Goal: Task Accomplishment & Management: Use online tool/utility

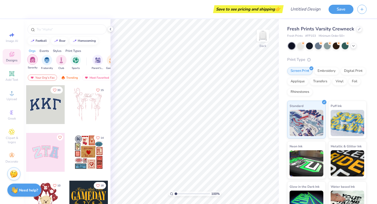
click at [36, 58] on div "filter for Sorority" at bounding box center [32, 59] width 10 height 10
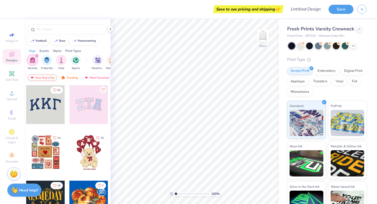
click at [52, 80] on div "Your Org's Fav" at bounding box center [42, 77] width 29 height 6
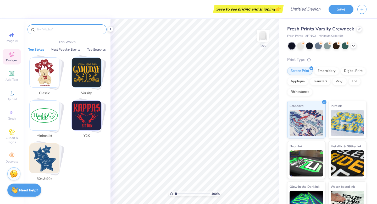
click at [47, 29] on input "text" at bounding box center [69, 29] width 67 height 5
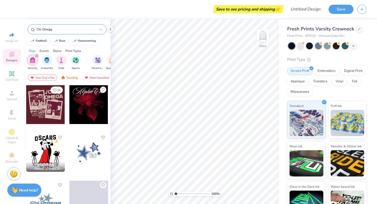
type input "Chi Omega"
click at [48, 109] on div at bounding box center [45, 104] width 39 height 39
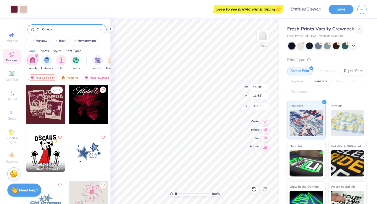
click at [290, 44] on div at bounding box center [291, 45] width 7 height 7
click at [354, 46] on icon at bounding box center [353, 45] width 4 height 4
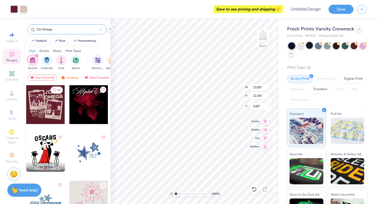
click at [309, 44] on div at bounding box center [309, 45] width 7 height 7
click at [308, 45] on div at bounding box center [309, 45] width 7 height 7
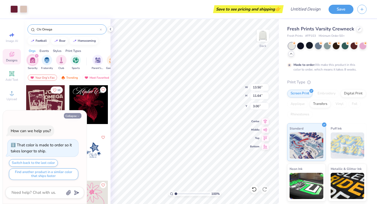
click at [78, 116] on icon "button" at bounding box center [78, 115] width 3 height 3
type textarea "x"
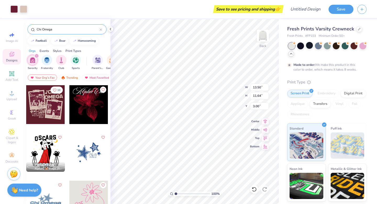
click at [88, 153] on div at bounding box center [88, 152] width 39 height 39
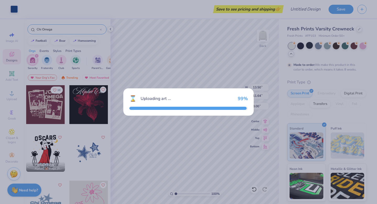
type input "13.54"
type input "10.81"
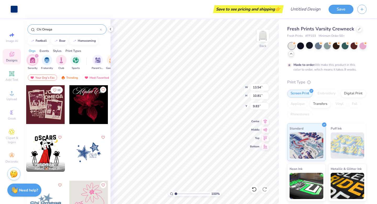
type input "9.83"
type input "13.50"
type input "11.64"
type input "3.00"
type input "2.37"
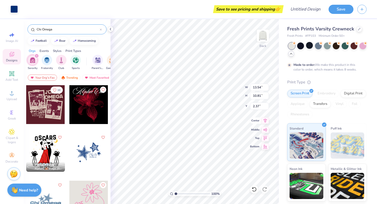
click at [266, 123] on icon at bounding box center [264, 120] width 7 height 6
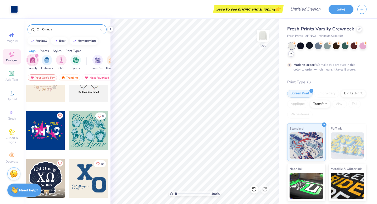
scroll to position [264, 0]
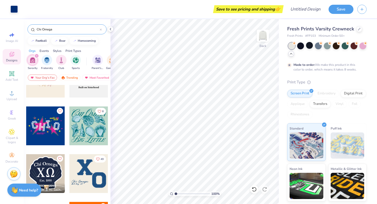
click at [84, 132] on div at bounding box center [88, 125] width 39 height 39
type input "7.77"
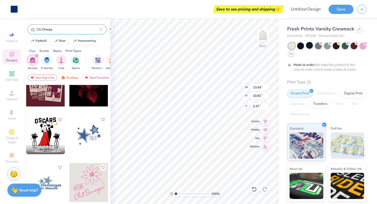
scroll to position [0, 0]
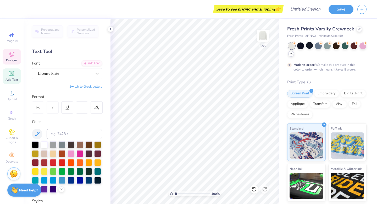
click at [7, 60] on span "Designs" at bounding box center [12, 60] width 12 height 4
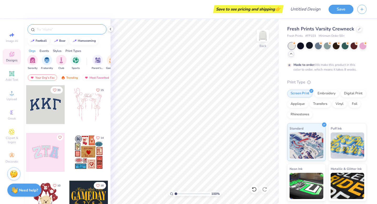
click at [63, 29] on input "text" at bounding box center [69, 29] width 67 height 5
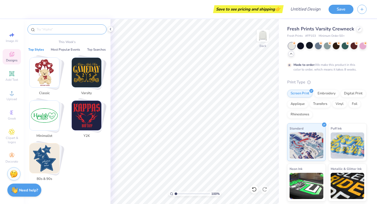
click at [57, 66] on img "Stack Card Button Classic" at bounding box center [45, 73] width 30 height 30
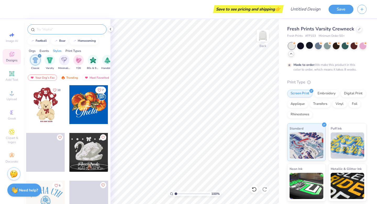
scroll to position [0, 274]
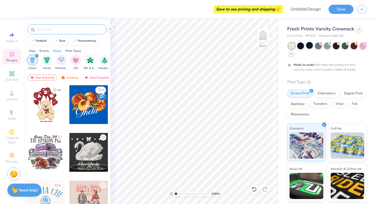
click at [53, 32] on div at bounding box center [66, 29] width 79 height 10
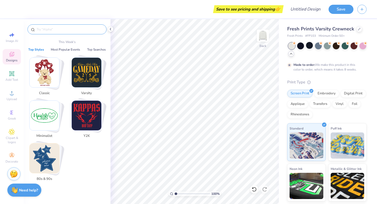
click at [47, 31] on input "text" at bounding box center [69, 29] width 67 height 5
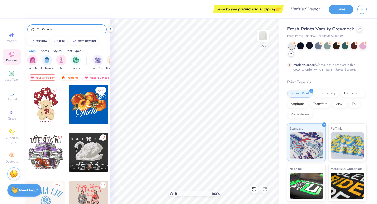
type input "Chi Omega"
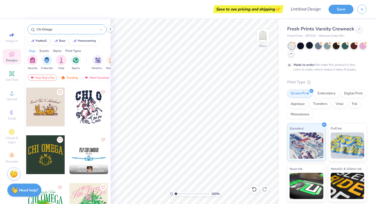
scroll to position [336, 0]
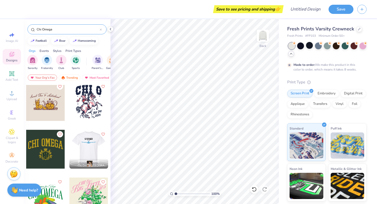
click at [50, 155] on div at bounding box center [45, 148] width 39 height 39
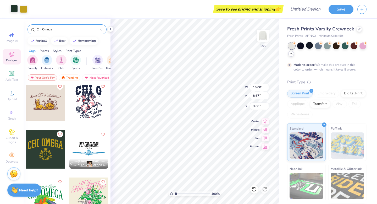
click at [13, 9] on div at bounding box center [13, 8] width 7 height 7
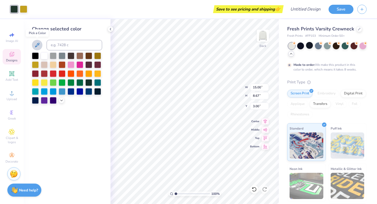
click at [39, 44] on icon at bounding box center [37, 45] width 6 height 6
click at [34, 71] on div at bounding box center [35, 73] width 7 height 7
click at [53, 73] on div at bounding box center [53, 73] width 7 height 7
click at [47, 73] on div at bounding box center [44, 73] width 7 height 7
click at [22, 12] on div at bounding box center [23, 8] width 7 height 7
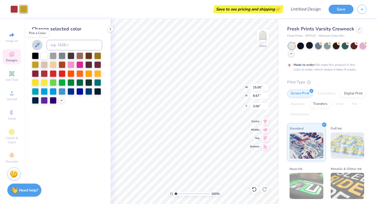
click at [38, 44] on icon at bounding box center [37, 45] width 6 height 6
click at [34, 53] on div at bounding box center [35, 55] width 7 height 7
click at [70, 57] on div at bounding box center [70, 55] width 7 height 7
click at [60, 101] on icon at bounding box center [61, 100] width 4 height 4
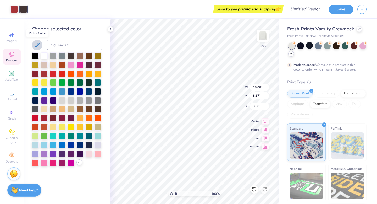
click at [37, 43] on icon at bounding box center [37, 45] width 6 height 6
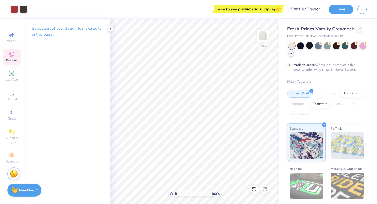
click at [13, 57] on div "Designs" at bounding box center [12, 56] width 18 height 15
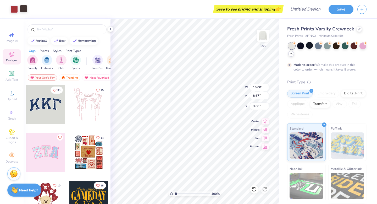
click at [25, 8] on div at bounding box center [23, 8] width 7 height 7
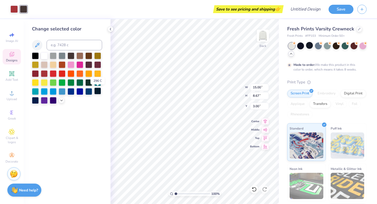
click at [100, 91] on div at bounding box center [97, 90] width 7 height 7
click at [62, 101] on icon at bounding box center [61, 100] width 4 height 4
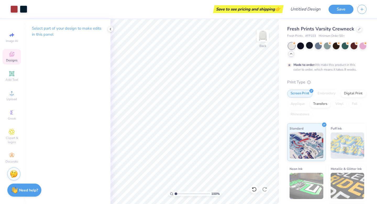
click at [8, 52] on div "Designs" at bounding box center [12, 56] width 18 height 15
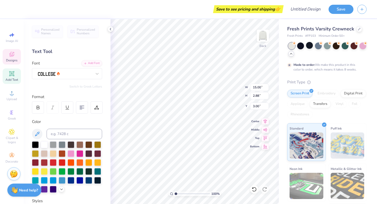
type input "12.01"
type input "2.86"
type input "3.61"
type input "7.86"
type input "1.74"
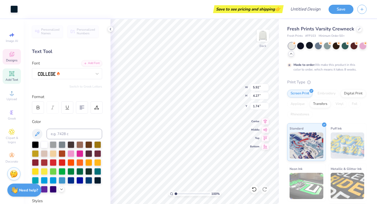
type input "3.17"
type input "4.01"
type input "6.89"
type input "15.00"
type input "2.88"
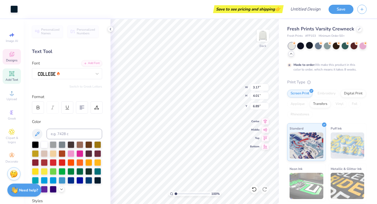
type input "12.01"
type input "0.32"
type input "0.92"
type input "11.04"
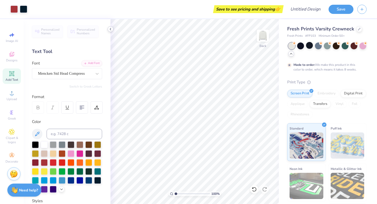
click at [112, 29] on icon at bounding box center [110, 29] width 4 height 4
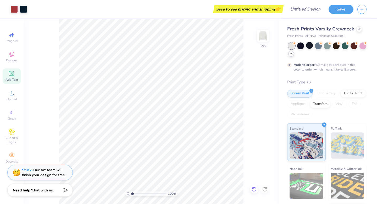
click at [251, 189] on div at bounding box center [254, 189] width 8 height 8
click at [252, 189] on icon at bounding box center [253, 188] width 5 height 5
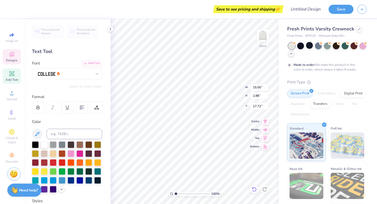
type input "17.72"
type input "2.86"
type input "3.61"
click at [255, 191] on div at bounding box center [254, 189] width 8 height 8
type input "7.86"
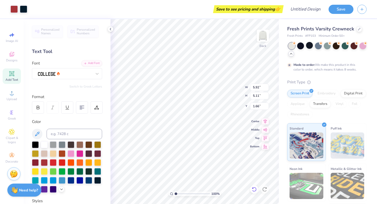
type input "1.66"
type input "15.00"
type input "2.88"
type input "8.62"
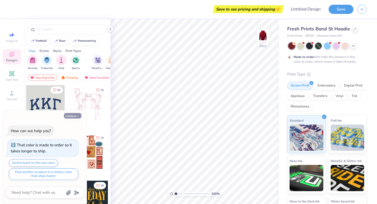
click at [72, 115] on button "Collapse" at bounding box center [73, 115] width 18 height 5
type textarea "x"
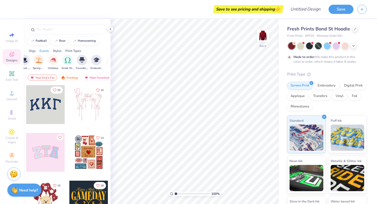
scroll to position [0, 189]
click at [66, 61] on img "filter for Greek Week" at bounding box center [67, 60] width 6 height 6
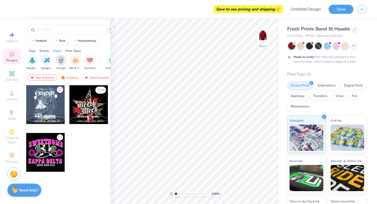
scroll to position [0, 360]
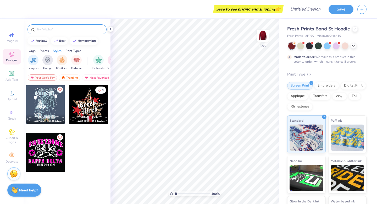
click at [74, 32] on div at bounding box center [66, 29] width 79 height 10
click at [63, 30] on input "text" at bounding box center [69, 29] width 67 height 5
type input "Chi Omega"
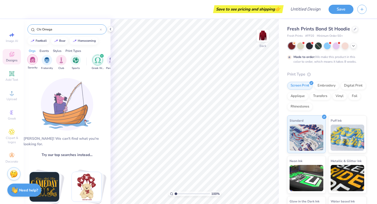
click at [36, 60] on div "filter for Sorority" at bounding box center [32, 59] width 10 height 10
click at [101, 58] on div "filter for Greek Week" at bounding box center [97, 60] width 10 height 10
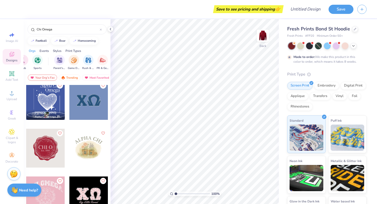
scroll to position [649, 0]
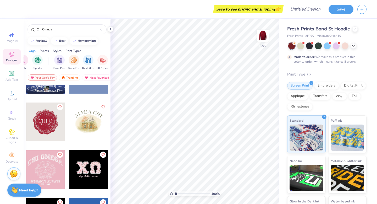
click at [39, 125] on div at bounding box center [45, 121] width 39 height 39
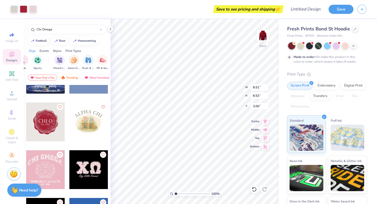
type input "8.51"
type input "8.53"
type input "2.65"
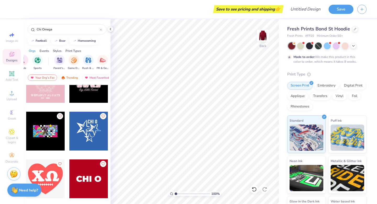
scroll to position [754, 0]
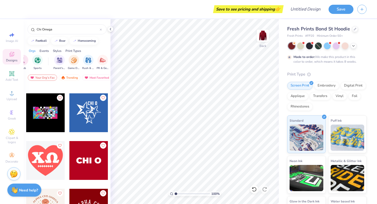
click at [90, 115] on div at bounding box center [88, 112] width 39 height 39
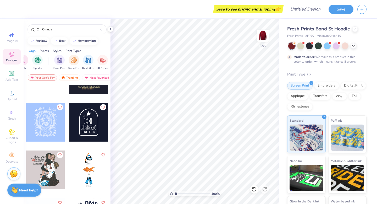
scroll to position [1131, 0]
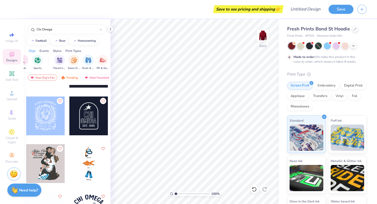
click at [79, 133] on div at bounding box center [88, 115] width 39 height 39
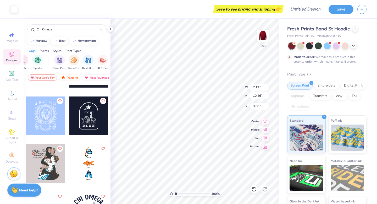
type input "7.19"
type input "10.26"
type input "1.76"
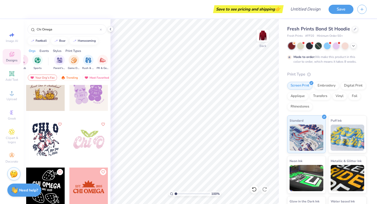
scroll to position [1503, 0]
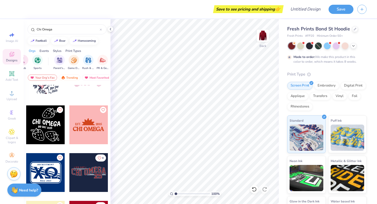
click at [79, 129] on div at bounding box center [50, 124] width 116 height 39
click at [15, 9] on div at bounding box center [13, 8] width 7 height 7
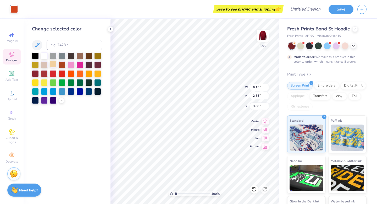
click at [54, 64] on div at bounding box center [53, 64] width 7 height 7
type input "4.17"
type input "1.73"
type input "3.62"
type input "3.37"
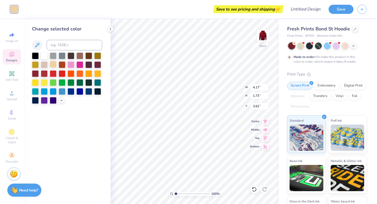
type input "1.40"
click at [263, 35] on img at bounding box center [262, 35] width 21 height 21
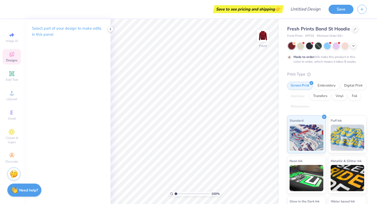
click at [15, 58] on div "Designs" at bounding box center [12, 56] width 18 height 15
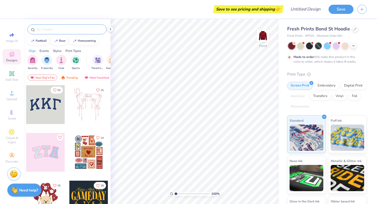
click at [71, 28] on input "text" at bounding box center [69, 29] width 67 height 5
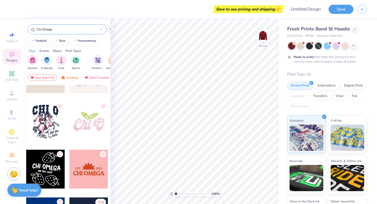
scroll to position [1477, 0]
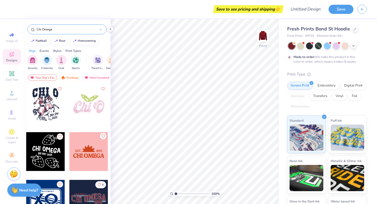
type input "Chi Omega"
click at [103, 137] on icon "Like" at bounding box center [102, 135] width 3 height 3
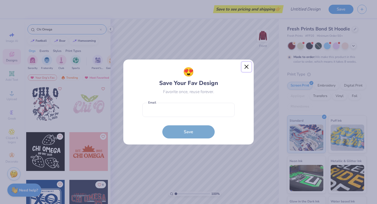
click at [246, 67] on button "Close" at bounding box center [246, 67] width 10 height 10
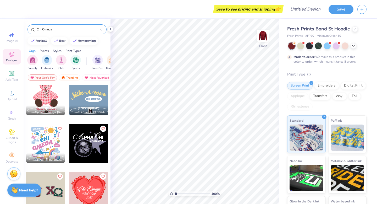
scroll to position [1872, 0]
